Goal: Task Accomplishment & Management: Complete application form

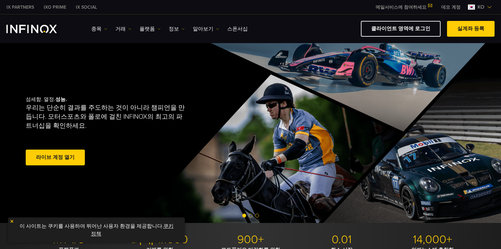
click at [476, 29] on link "실계좌 등록" at bounding box center [471, 29] width 48 height 16
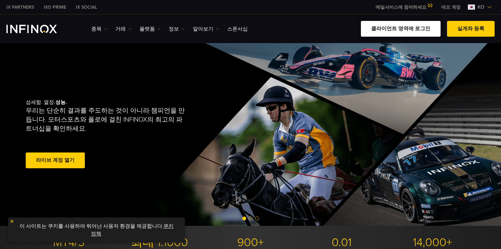
click at [420, 31] on link "클라이언트 영역에 로그인" at bounding box center [401, 29] width 80 height 16
